Goal: Book appointment/travel/reservation

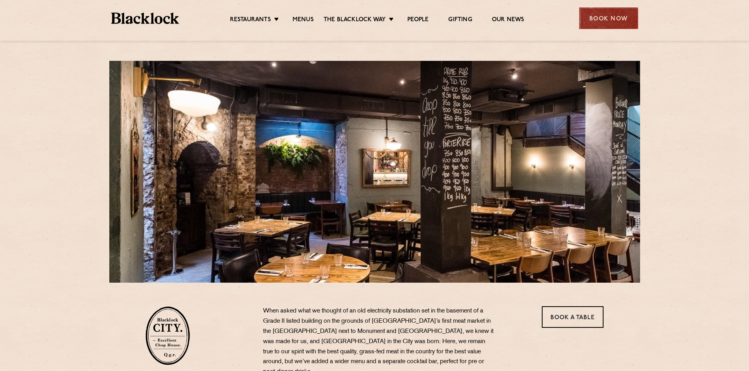
click at [612, 20] on div "Book Now" at bounding box center [608, 18] width 59 height 22
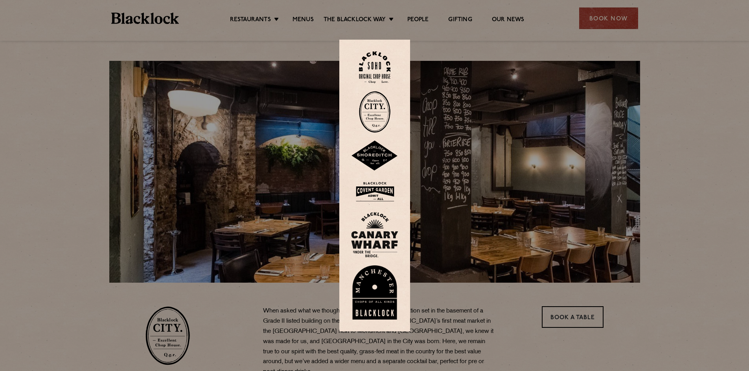
click at [386, 101] on img at bounding box center [374, 112] width 31 height 42
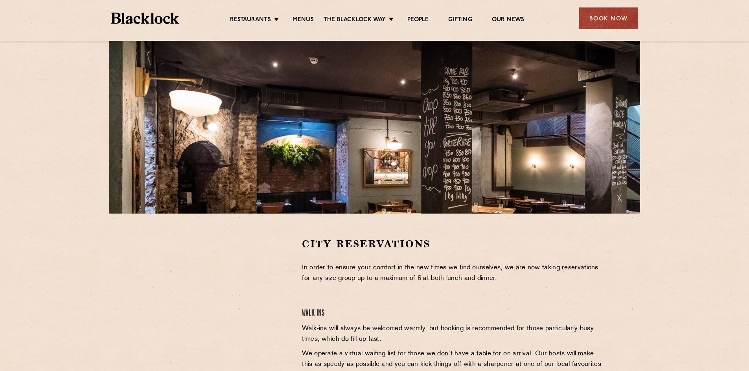
scroll to position [157, 0]
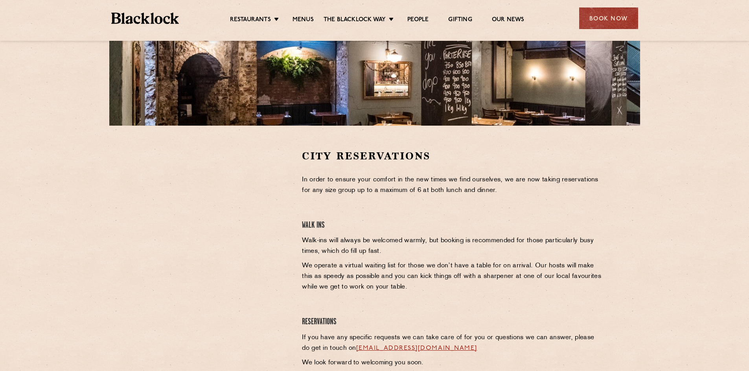
drag, startPoint x: 135, startPoint y: 194, endPoint x: 163, endPoint y: 204, distance: 29.3
click at [135, 194] on section "City Reservations In order to ensure your comfort in the new times we find ours…" at bounding box center [374, 268] width 749 height 285
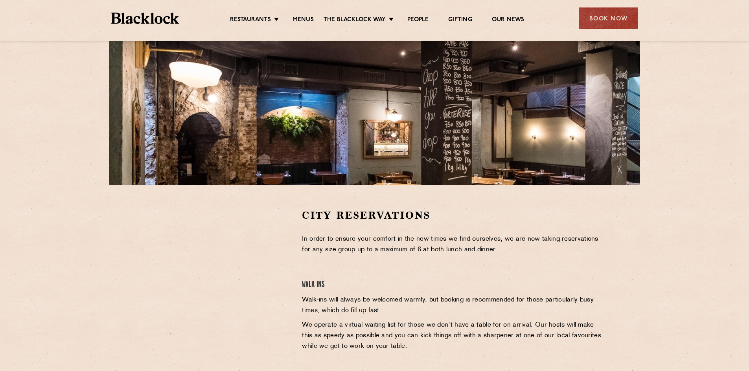
scroll to position [118, 0]
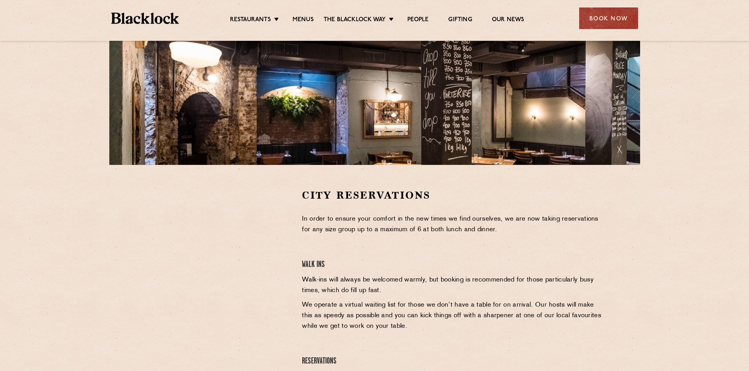
click at [275, 198] on div at bounding box center [217, 248] width 145 height 118
click at [295, 193] on div at bounding box center [218, 308] width 156 height 238
